Goal: Navigation & Orientation: Find specific page/section

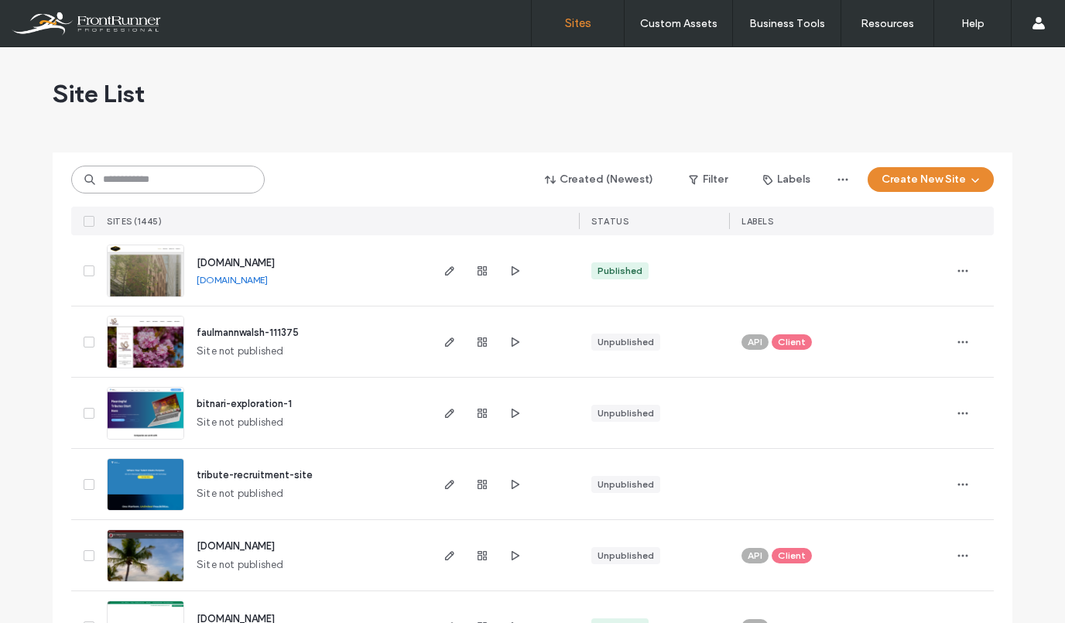
click at [186, 183] on input at bounding box center [168, 180] width 194 height 28
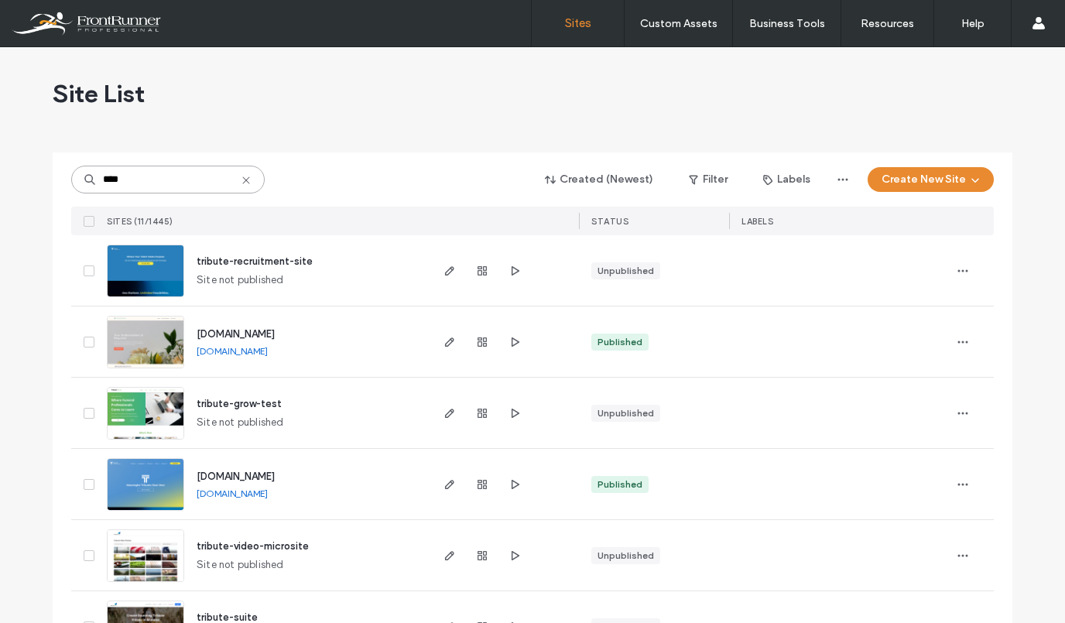
type input "****"
click at [163, 489] on img at bounding box center [146, 511] width 76 height 105
